Goal: Task Accomplishment & Management: Manage account settings

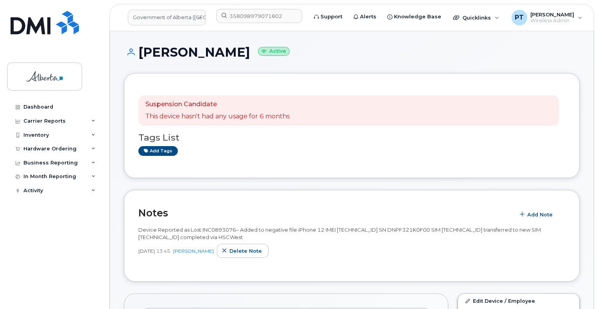
scroll to position [273, 0]
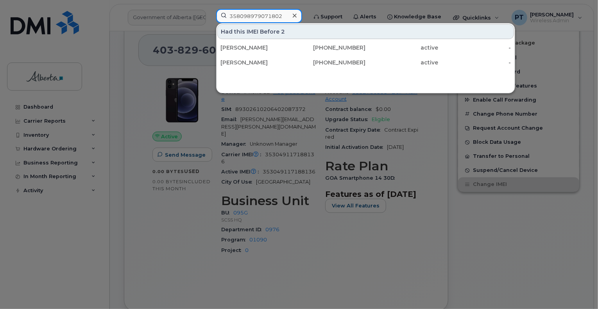
click at [263, 16] on input "358098979071802" at bounding box center [259, 16] width 86 height 14
click at [297, 18] on icon at bounding box center [295, 16] width 4 height 6
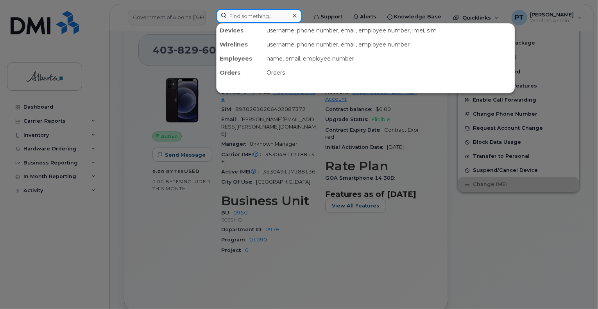
paste input "353049117188136"
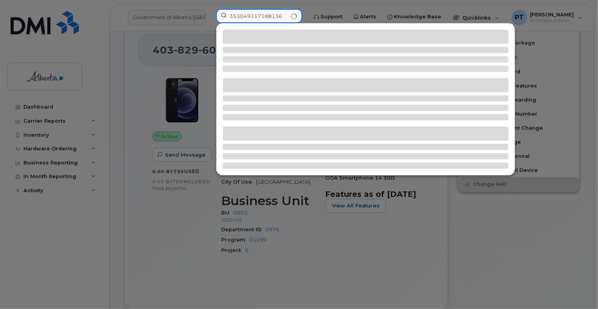
type input "353049117188136"
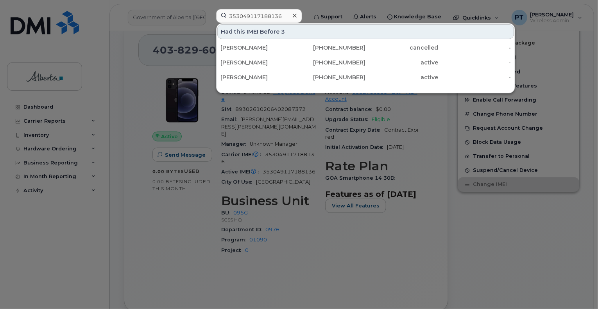
drag, startPoint x: 299, startPoint y: 15, endPoint x: 290, endPoint y: 18, distance: 9.3
click at [297, 15] on icon at bounding box center [295, 16] width 4 height 4
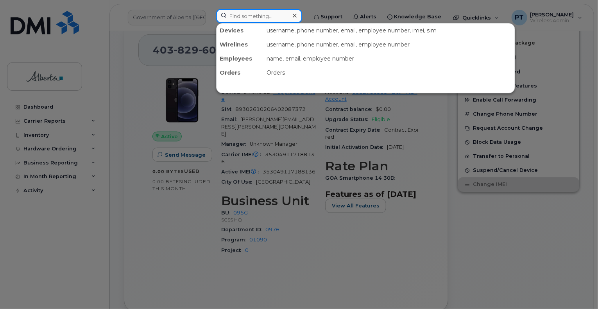
paste input "4034621920"
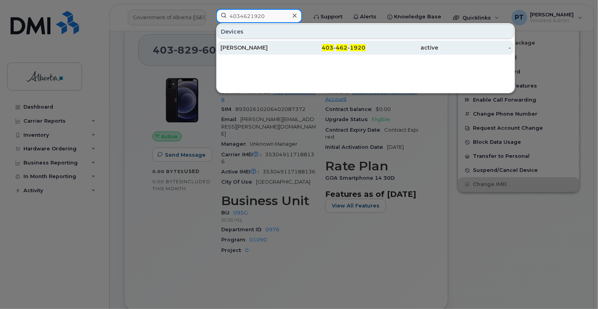
type input "4034621920"
click at [238, 50] on div "[PERSON_NAME]" at bounding box center [256, 48] width 73 height 8
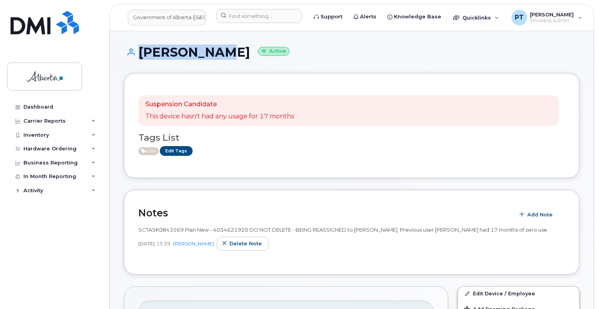
drag, startPoint x: 198, startPoint y: 48, endPoint x: 136, endPoint y: 53, distance: 62.3
click at [136, 53] on h1 "Alix Stott Active" at bounding box center [352, 52] width 456 height 14
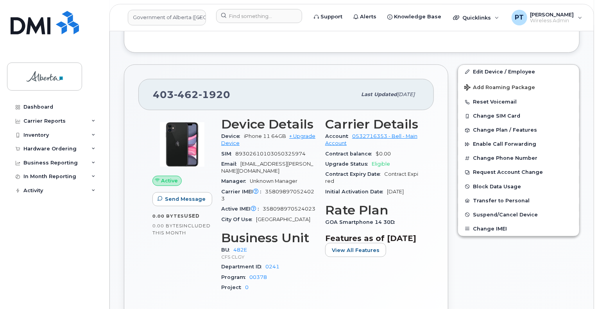
scroll to position [234, 0]
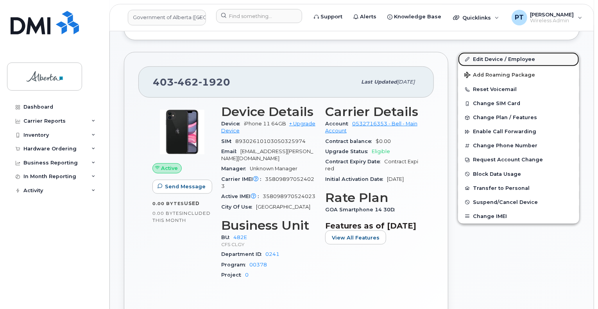
drag, startPoint x: 491, startPoint y: 59, endPoint x: 483, endPoint y: 59, distance: 7.9
click at [491, 59] on link "Edit Device / Employee" at bounding box center [518, 59] width 121 height 14
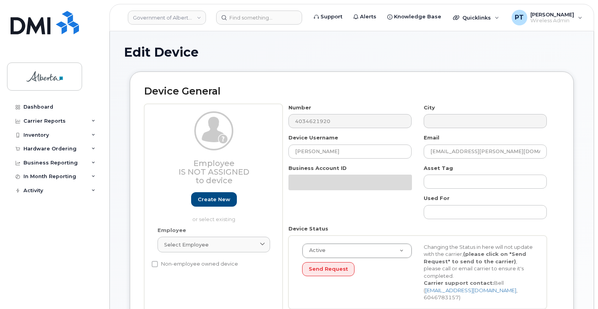
select select "4124490"
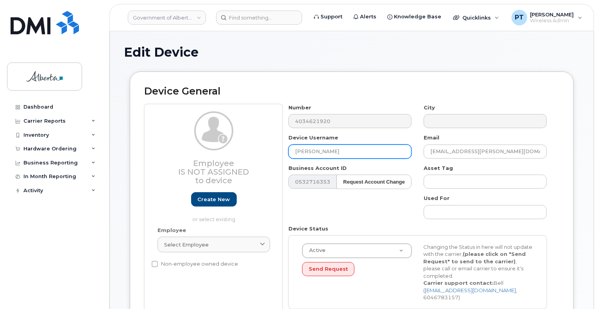
drag, startPoint x: 359, startPoint y: 148, endPoint x: 277, endPoint y: 147, distance: 82.8
click at [277, 147] on div "Employee Is not assigned to device Create new or select existing Employee Selec…" at bounding box center [351, 209] width 415 height 211
paste input "[PERSON_NAME]"
type input "[PERSON_NAME]"
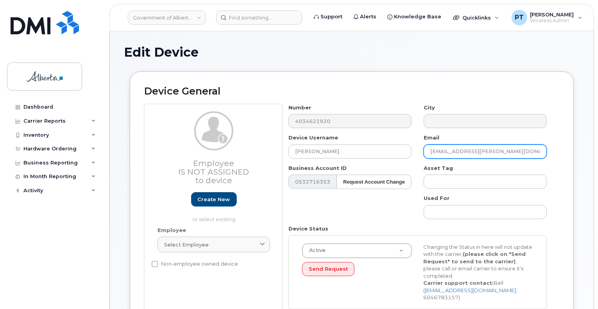
drag, startPoint x: 488, startPoint y: 152, endPoint x: 593, endPoint y: 233, distance: 132.7
click at [409, 151] on div "Number 4034621920 City Device Username [PERSON_NAME] Email [EMAIL_ADDRESS][PERS…" at bounding box center [417, 209] width 270 height 211
paste input "[PERSON_NAME].[PERSON_NAME]"
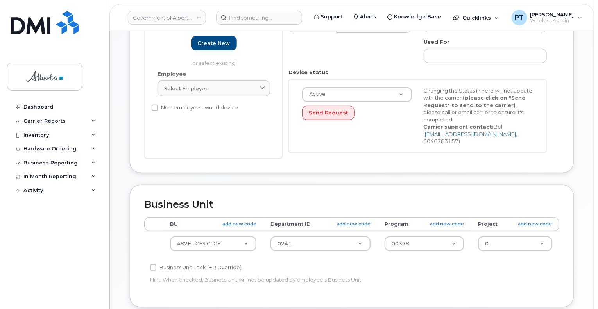
scroll to position [234, 0]
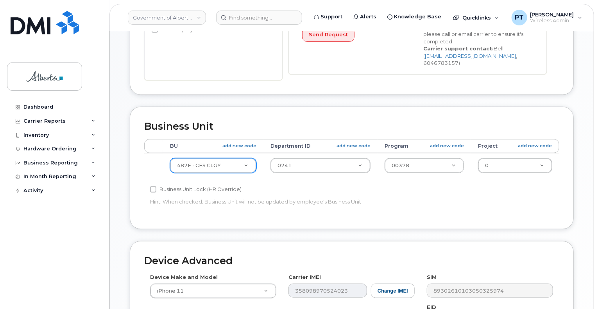
type input "[PERSON_NAME][EMAIL_ADDRESS][PERSON_NAME][DOMAIN_NAME]"
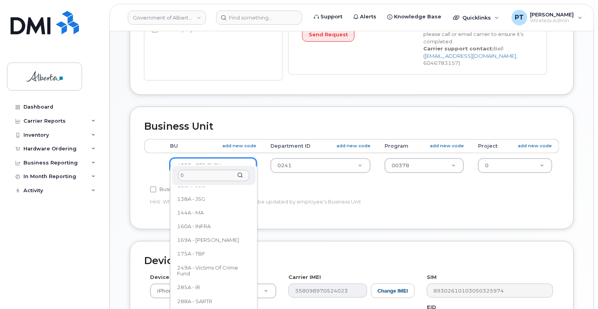
scroll to position [0, 0]
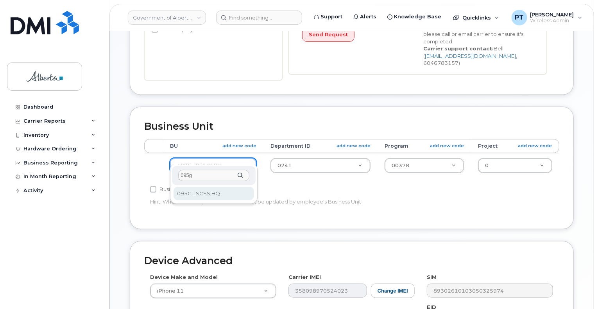
type input "095g"
select select "4120333"
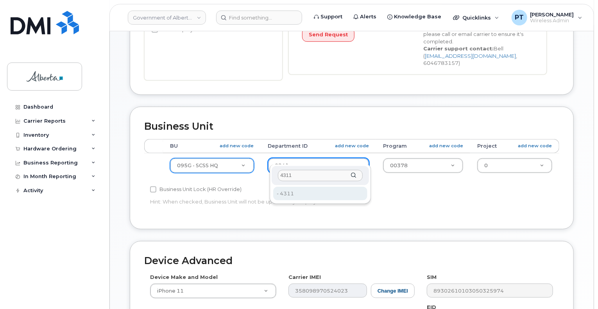
type input "4311"
type input "4752916"
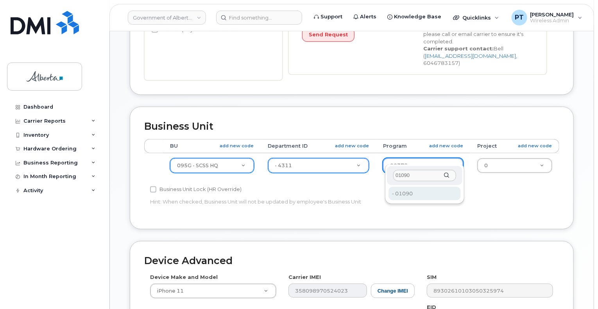
type input "01090"
type input "4206367"
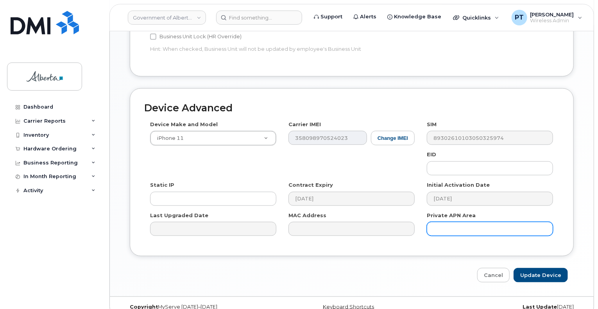
scroll to position [391, 0]
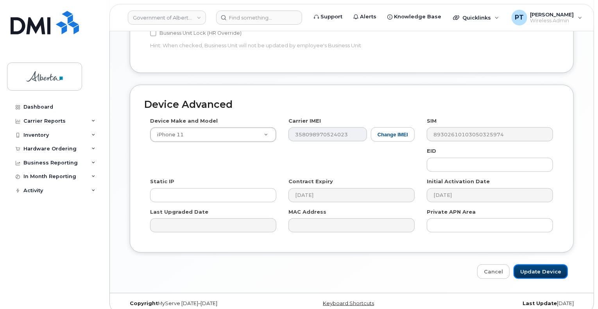
drag, startPoint x: 536, startPoint y: 262, endPoint x: 500, endPoint y: 249, distance: 37.8
click at [534, 264] on input "Update Device" at bounding box center [540, 271] width 54 height 14
type input "Saving..."
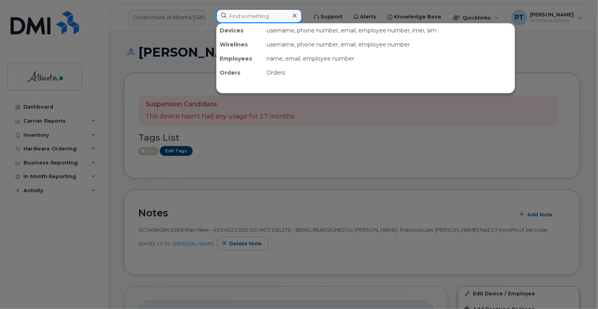
click at [266, 16] on input at bounding box center [259, 16] width 86 height 14
type input "7808930541"
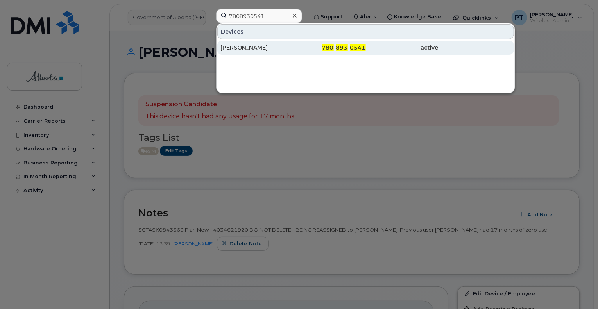
click at [236, 47] on div "Priya Prakash" at bounding box center [256, 48] width 73 height 8
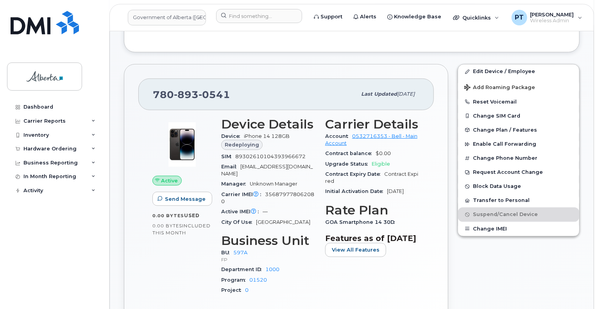
scroll to position [234, 0]
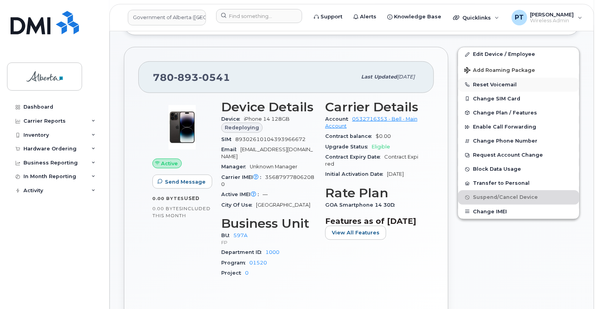
click at [498, 83] on button "Reset Voicemail" at bounding box center [518, 85] width 121 height 14
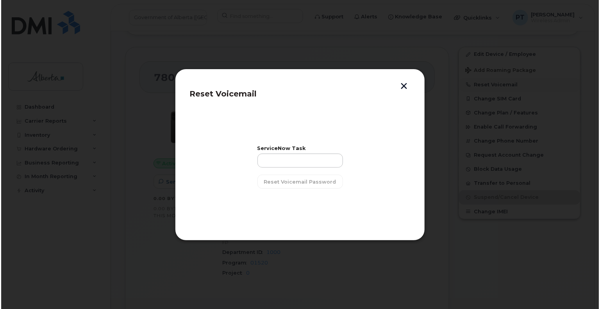
scroll to position [227, 0]
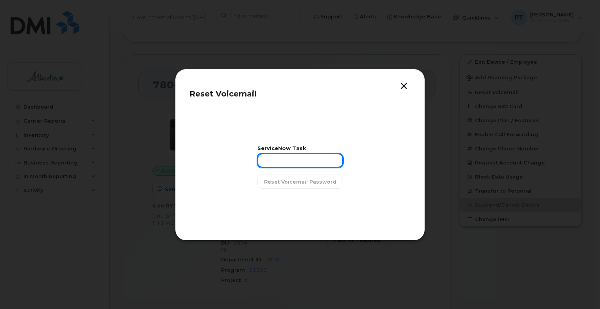
click at [306, 167] on input "text" at bounding box center [300, 161] width 86 height 14
paste input "SCTASK0847995"
type input "SCTASK0847995"
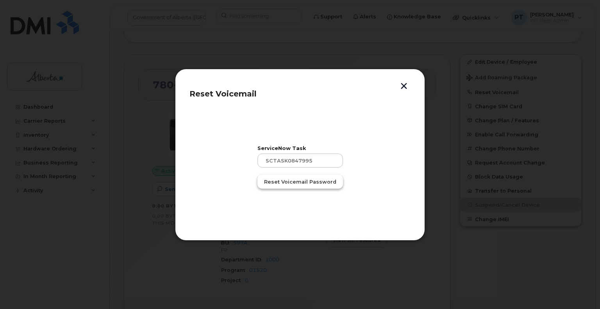
click at [292, 182] on span "Reset Voicemail Password" at bounding box center [300, 181] width 72 height 7
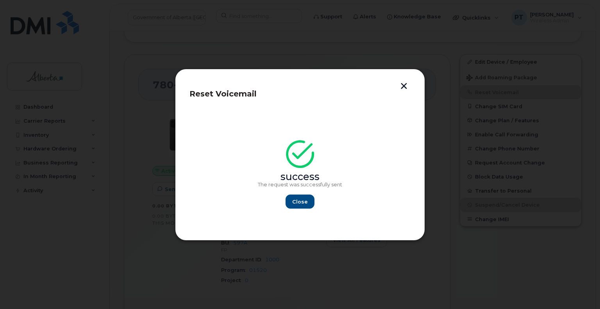
click at [407, 84] on button "button" at bounding box center [404, 87] width 12 height 8
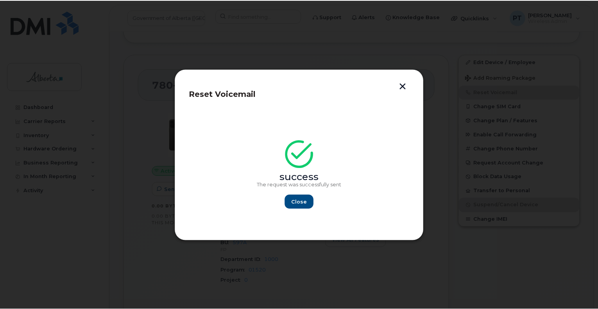
scroll to position [234, 0]
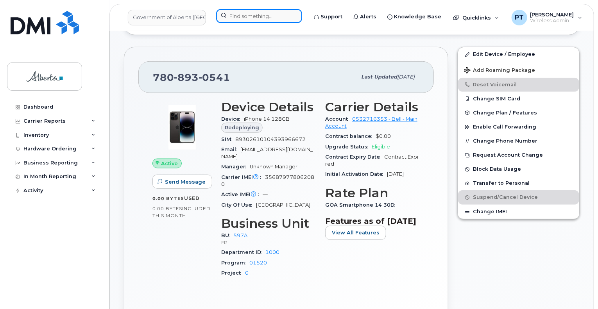
click at [242, 18] on input at bounding box center [259, 16] width 86 height 14
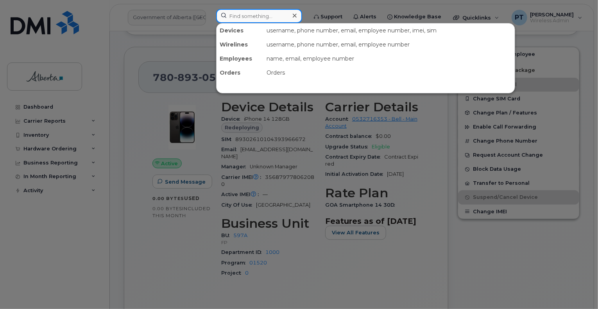
paste input "7808877056"
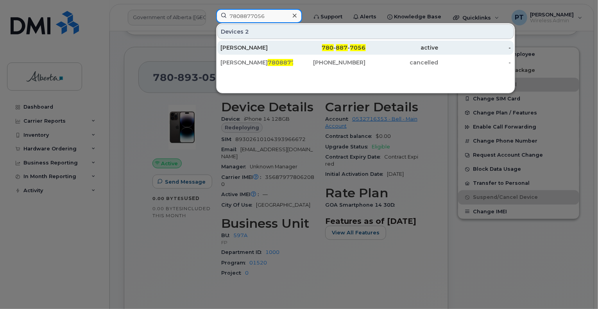
type input "7808877056"
click at [243, 48] on div "Allison Peters" at bounding box center [256, 48] width 73 height 8
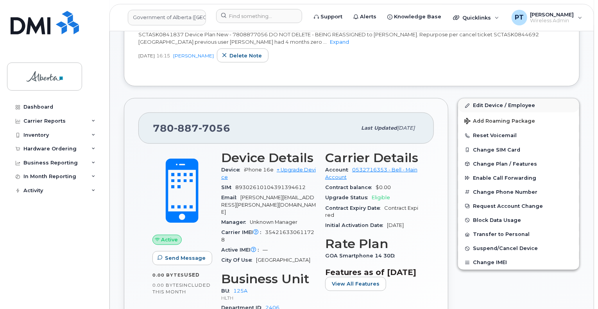
scroll to position [273, 0]
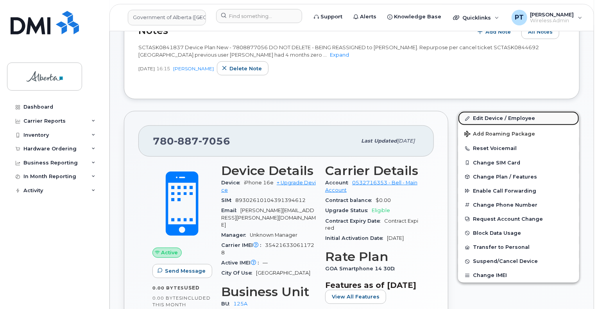
click at [490, 115] on link "Edit Device / Employee" at bounding box center [518, 118] width 121 height 14
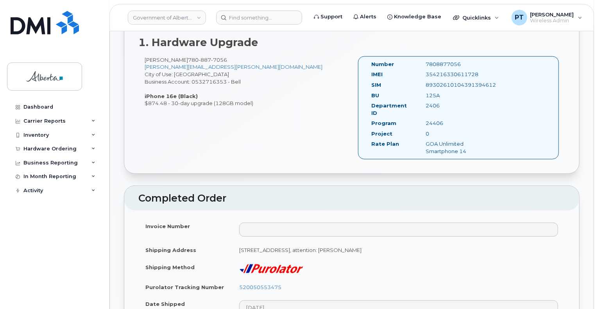
scroll to position [195, 0]
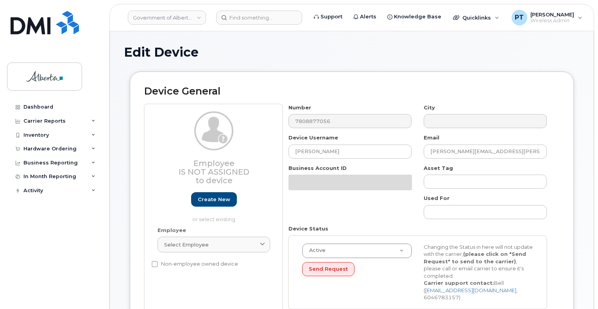
select select "4120335"
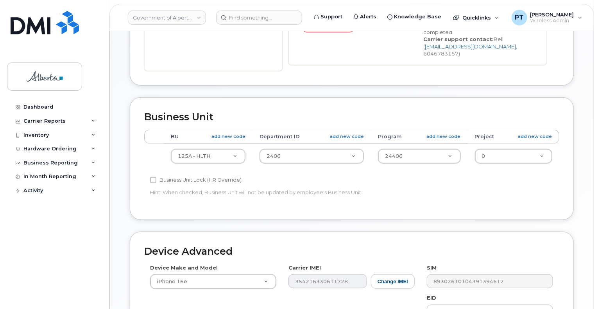
scroll to position [273, 0]
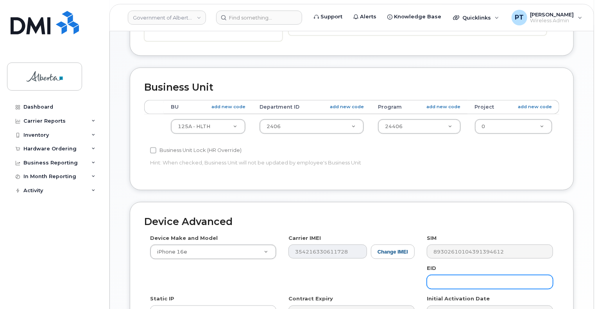
click at [449, 275] on input "text" at bounding box center [490, 282] width 126 height 14
paste input "89043052010008887025010577192477"
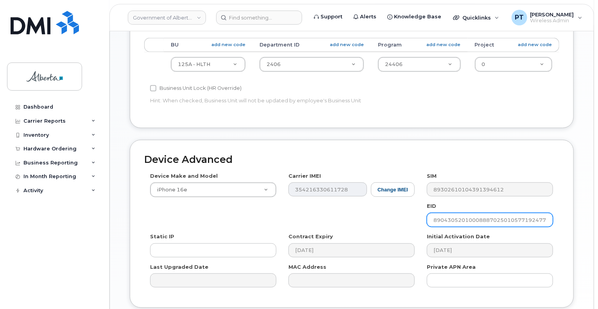
scroll to position [391, 0]
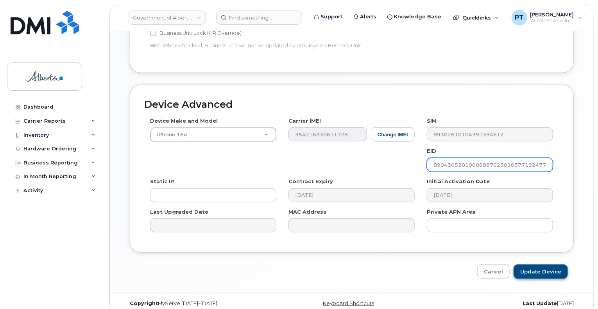
type input "89043052010008887025010577192477"
click at [535, 264] on input "Update Device" at bounding box center [540, 271] width 54 height 14
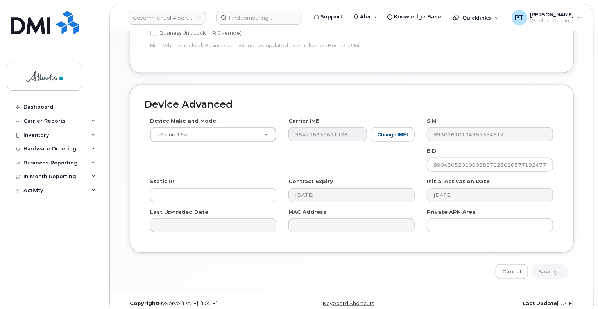
type input "Saving..."
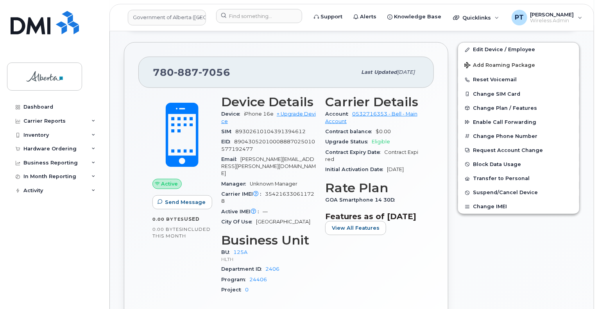
scroll to position [352, 0]
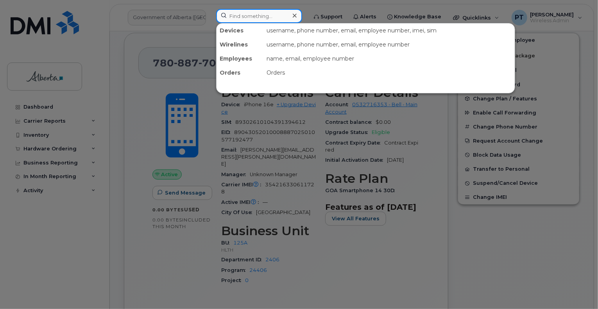
click at [259, 22] on input at bounding box center [259, 16] width 86 height 14
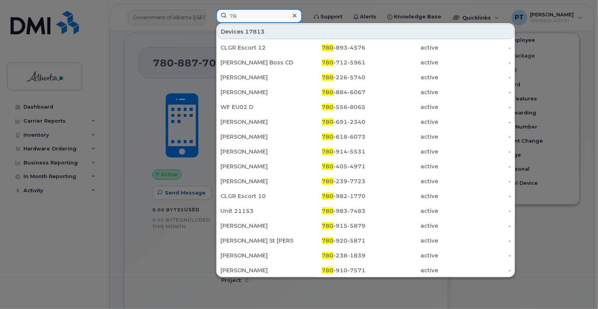
type input "7"
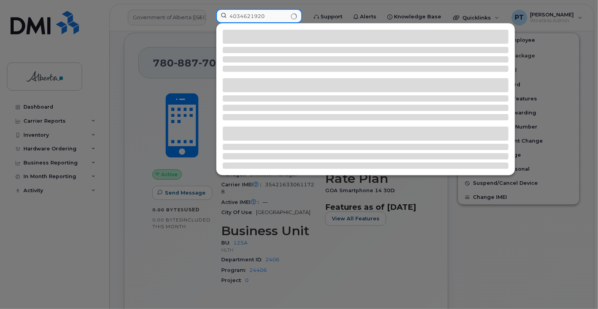
type input "4034621920"
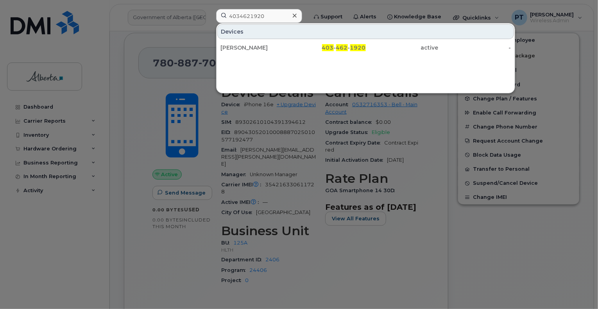
drag, startPoint x: 243, startPoint y: 48, endPoint x: 248, endPoint y: 55, distance: 8.7
click at [243, 48] on div "[PERSON_NAME]" at bounding box center [256, 48] width 73 height 8
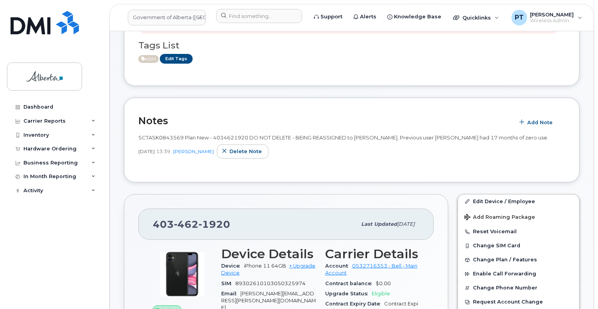
scroll to position [78, 0]
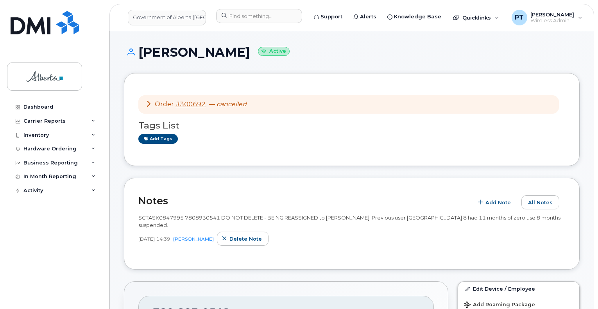
scroll to position [352, 0]
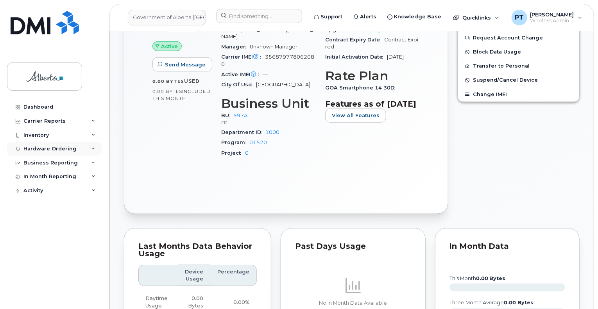
click at [39, 145] on div "Hardware Ordering" at bounding box center [54, 149] width 95 height 14
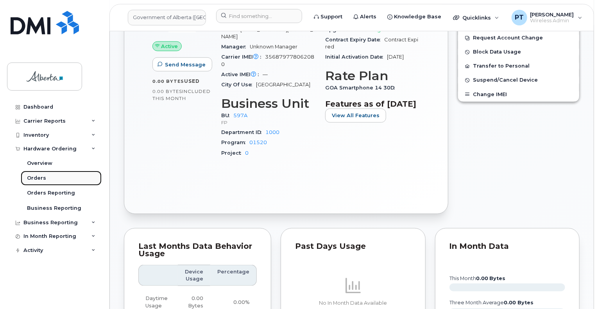
click at [37, 178] on div "Orders" at bounding box center [36, 178] width 19 height 7
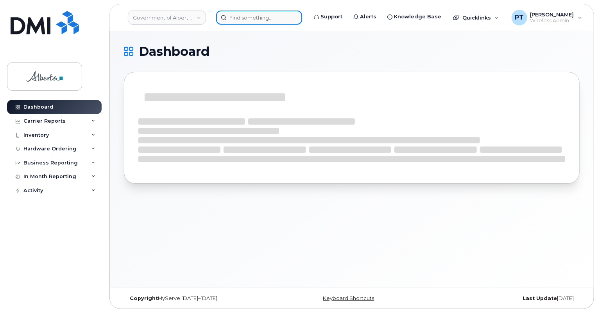
click at [255, 20] on input at bounding box center [259, 18] width 86 height 14
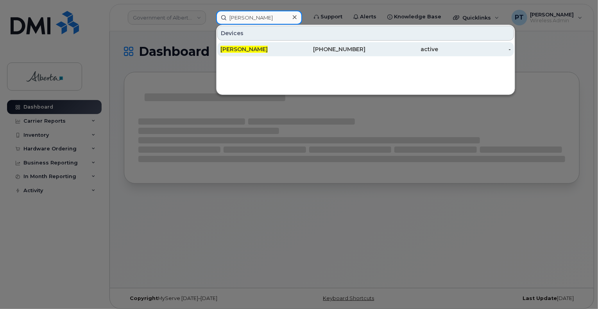
type input "Nick gaudet"
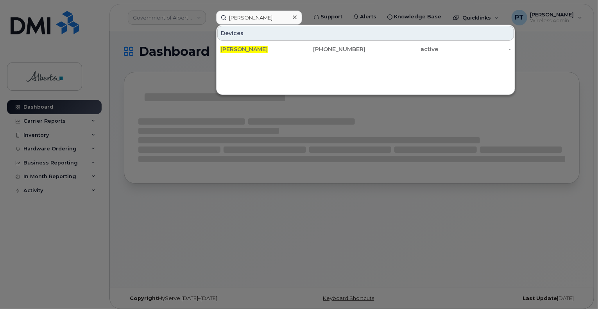
drag, startPoint x: 231, startPoint y: 50, endPoint x: 233, endPoint y: 58, distance: 8.4
click at [231, 50] on span "Nick Gaudet" at bounding box center [243, 49] width 47 height 7
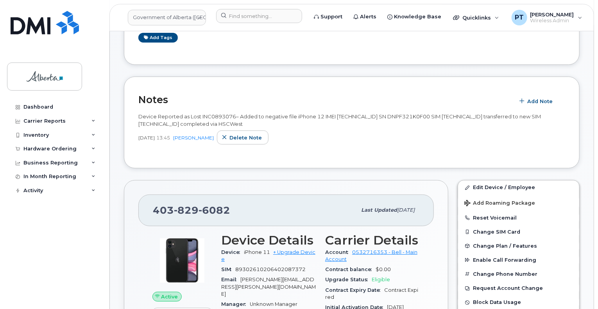
scroll to position [117, 0]
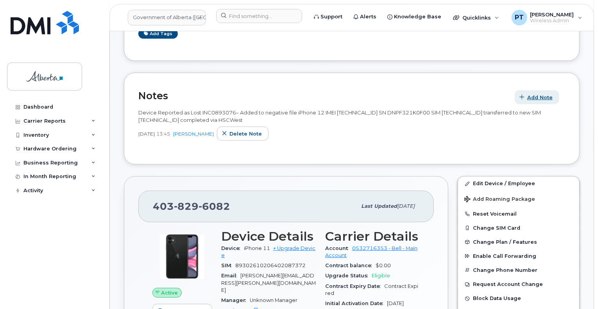
click at [534, 97] on span "Add Note" at bounding box center [539, 97] width 25 height 7
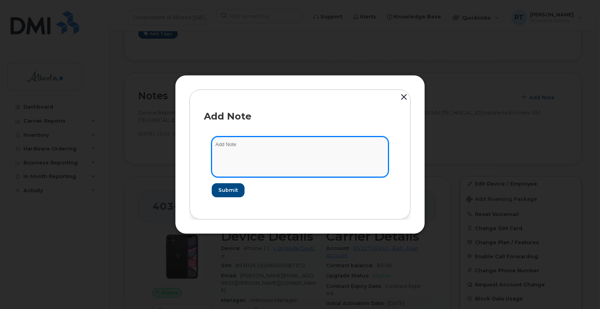
click at [233, 140] on textarea at bounding box center [300, 157] width 177 height 40
paste textarea "SCTASK0849294"
click at [308, 147] on textarea "SCTASK0849294 -" at bounding box center [300, 157] width 177 height 40
paste textarea "Device Remove from Blacklist - 4038296082 iPhone 12 IMEI 353049117188136 s/n DN…"
type textarea "SCTASK0849294 - Device Remove from Blacklist - 4038296082 iPhone 12 IMEI 353049…"
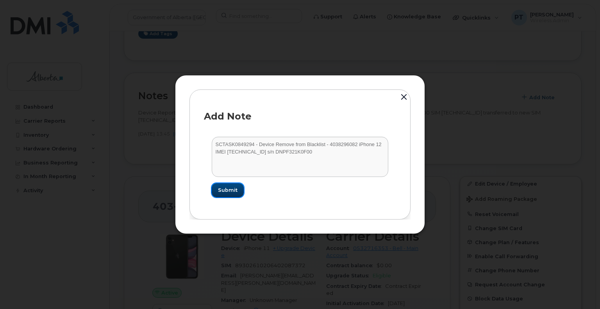
click at [228, 186] on button "Submit" at bounding box center [228, 190] width 32 height 14
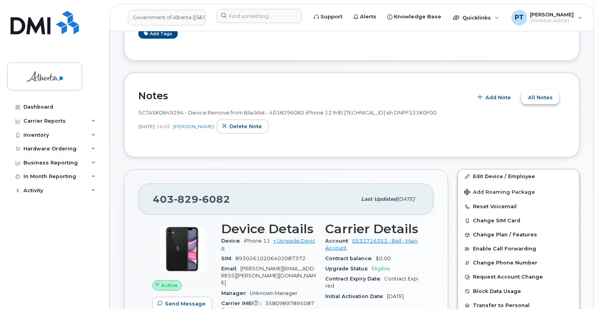
click at [531, 96] on span "All Notes" at bounding box center [540, 97] width 25 height 7
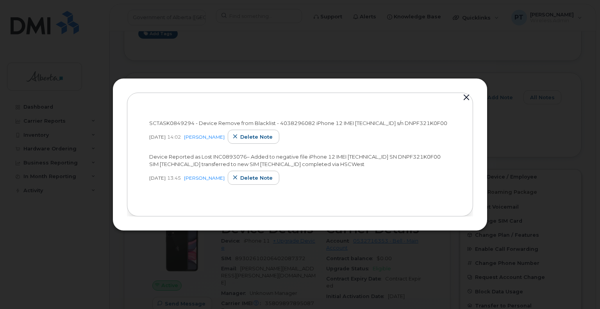
click at [466, 92] on button "button" at bounding box center [467, 97] width 12 height 11
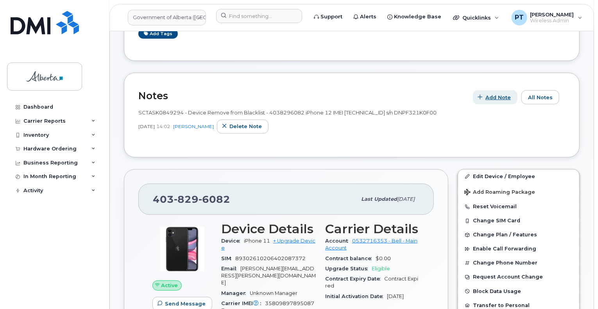
click at [496, 97] on span "Add Note" at bounding box center [497, 97] width 25 height 7
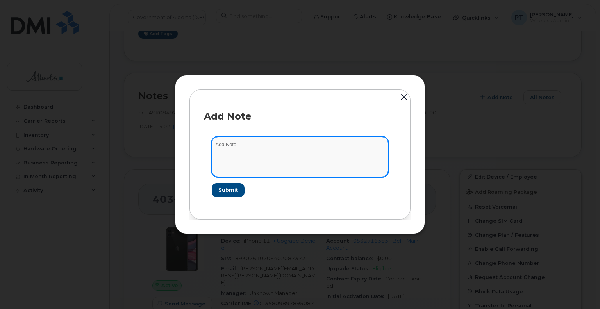
click at [218, 145] on textarea at bounding box center [300, 157] width 177 height 40
paste textarea "SCTASK0849266"
click at [290, 147] on textarea "SCTASK0849266 -" at bounding box center [300, 157] width 177 height 40
paste textarea "Device Assign Spare - (1) 4038296082 iPhone 11 IMEI 358098979071802 IMEI 2 3580…"
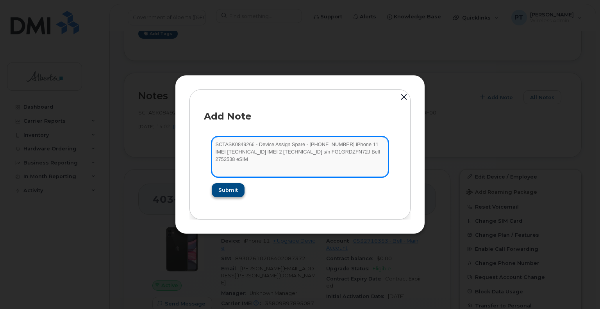
type textarea "SCTASK0849266 - Device Assign Spare - (1) 4038296082 iPhone 11 IMEI 35809897907…"
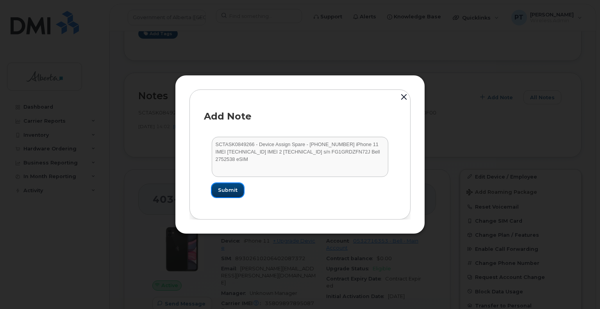
click at [227, 191] on span "Submit" at bounding box center [228, 189] width 20 height 7
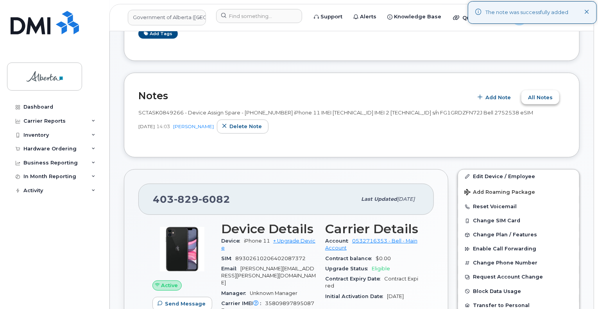
click at [535, 103] on button "All Notes" at bounding box center [540, 97] width 38 height 14
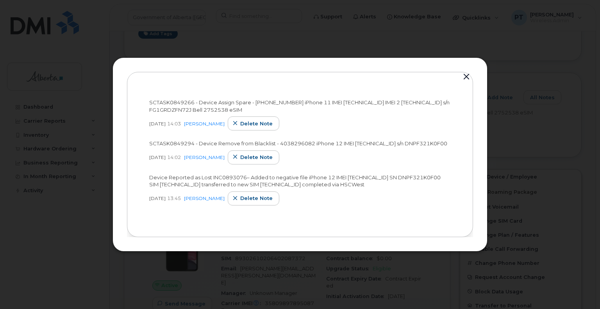
click at [165, 140] on span "SCTASK0849294 - Device Remove from Blacklist - 4038296082 iPhone 12 IMEI 353049…" at bounding box center [298, 143] width 298 height 6
copy span "SCTASK0849294"
click at [171, 99] on span "SCTASK0849266 - Device Assign Spare - (1) 4038296082 iPhone 11 IMEI 35809897907…" at bounding box center [299, 106] width 300 height 14
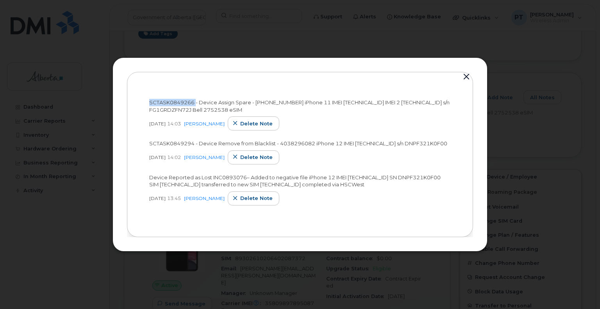
drag, startPoint x: 171, startPoint y: 95, endPoint x: 175, endPoint y: 87, distance: 8.9
click at [175, 87] on div "SCTASK0849266 - Device Assign Spare - (1) 4038296082 iPhone 11 IMEI 35809897907…" at bounding box center [299, 154] width 317 height 136
click at [177, 101] on span "SCTASK0849266 - Device Assign Spare - (1) 4038296082 iPhone 11 IMEI 35809897907…" at bounding box center [299, 106] width 300 height 14
drag, startPoint x: 150, startPoint y: 95, endPoint x: 248, endPoint y: 93, distance: 98.9
click at [248, 99] on span "SCTASK0849266 - Device Assign Spare - (1) 4038296082 iPhone 11 IMEI 35809897907…" at bounding box center [299, 106] width 300 height 14
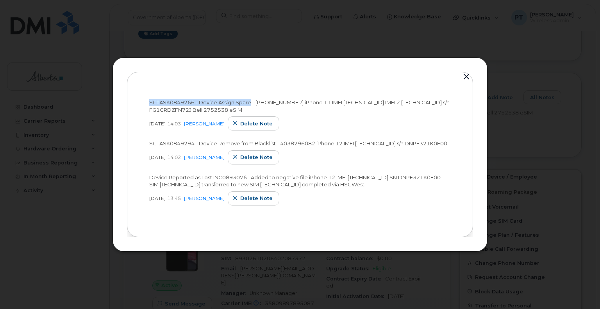
copy span "SCTASK0849266 - Device Assign Spare"
click at [465, 71] on button "button" at bounding box center [467, 76] width 12 height 11
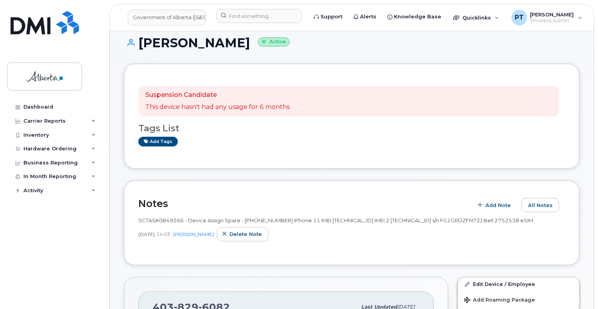
scroll to position [0, 0]
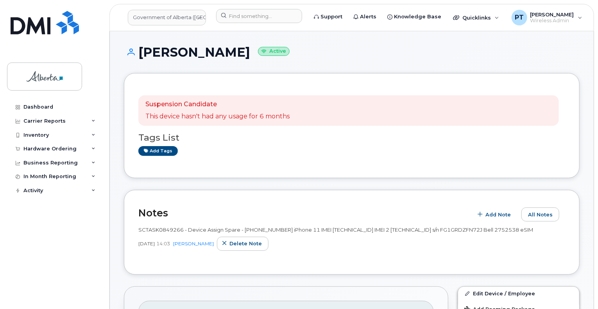
click at [203, 55] on h1 "Nick Gaudet Active" at bounding box center [352, 52] width 456 height 14
click at [204, 54] on h1 "Nick Gaudet Active" at bounding box center [352, 52] width 456 height 14
drag, startPoint x: 205, startPoint y: 54, endPoint x: 194, endPoint y: 50, distance: 12.0
click at [194, 50] on h1 "Nick Gaudet Active" at bounding box center [352, 52] width 456 height 14
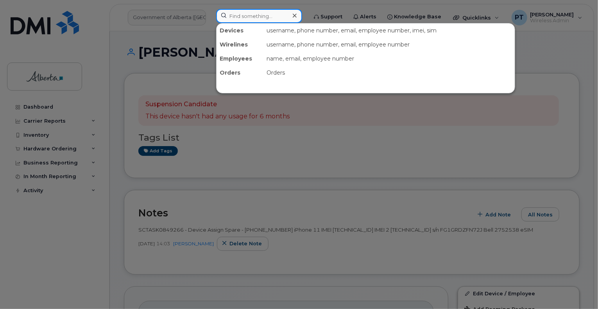
click at [266, 16] on input at bounding box center [259, 16] width 86 height 14
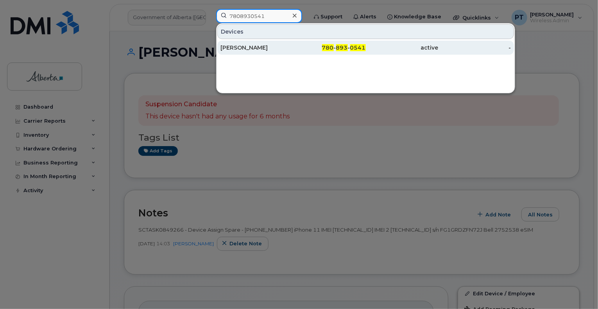
type input "7808930541"
click at [229, 45] on div "Priya Prakash" at bounding box center [256, 48] width 73 height 8
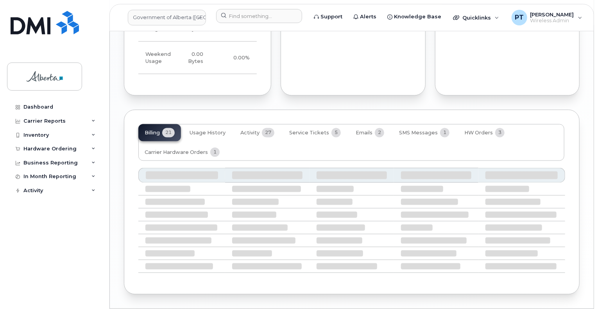
scroll to position [675, 0]
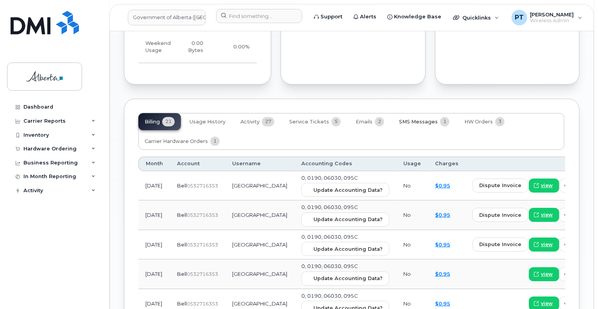
click at [412, 113] on button "SMS Messages 1" at bounding box center [424, 121] width 63 height 17
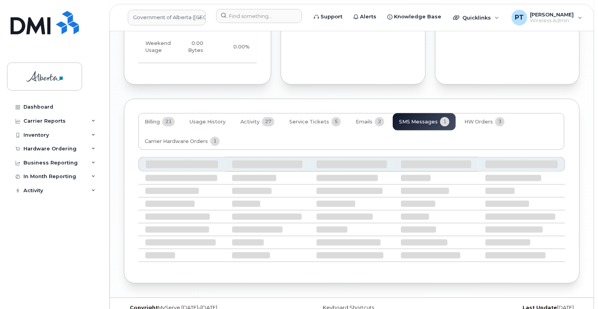
scroll to position [610, 0]
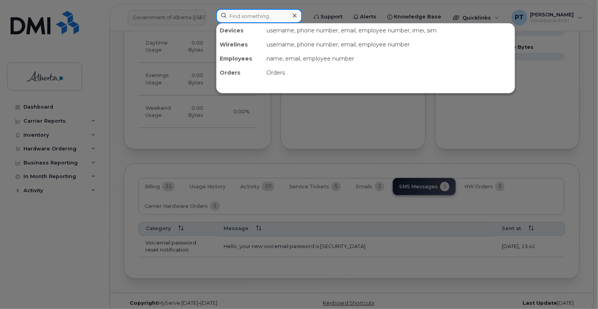
click at [237, 17] on input at bounding box center [259, 16] width 86 height 14
paste input "5873858832"
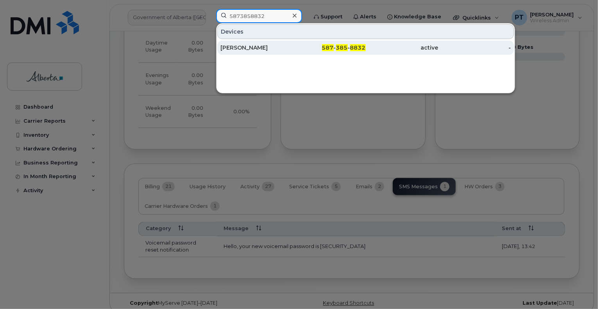
type input "5873858832"
click at [242, 52] on div "Maryam Ebrahimpour" at bounding box center [256, 48] width 73 height 14
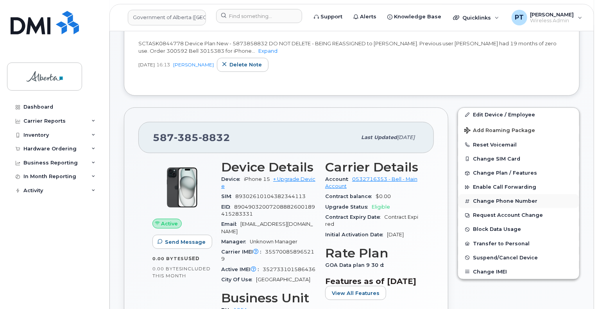
scroll to position [39, 0]
